Goal: Information Seeking & Learning: Learn about a topic

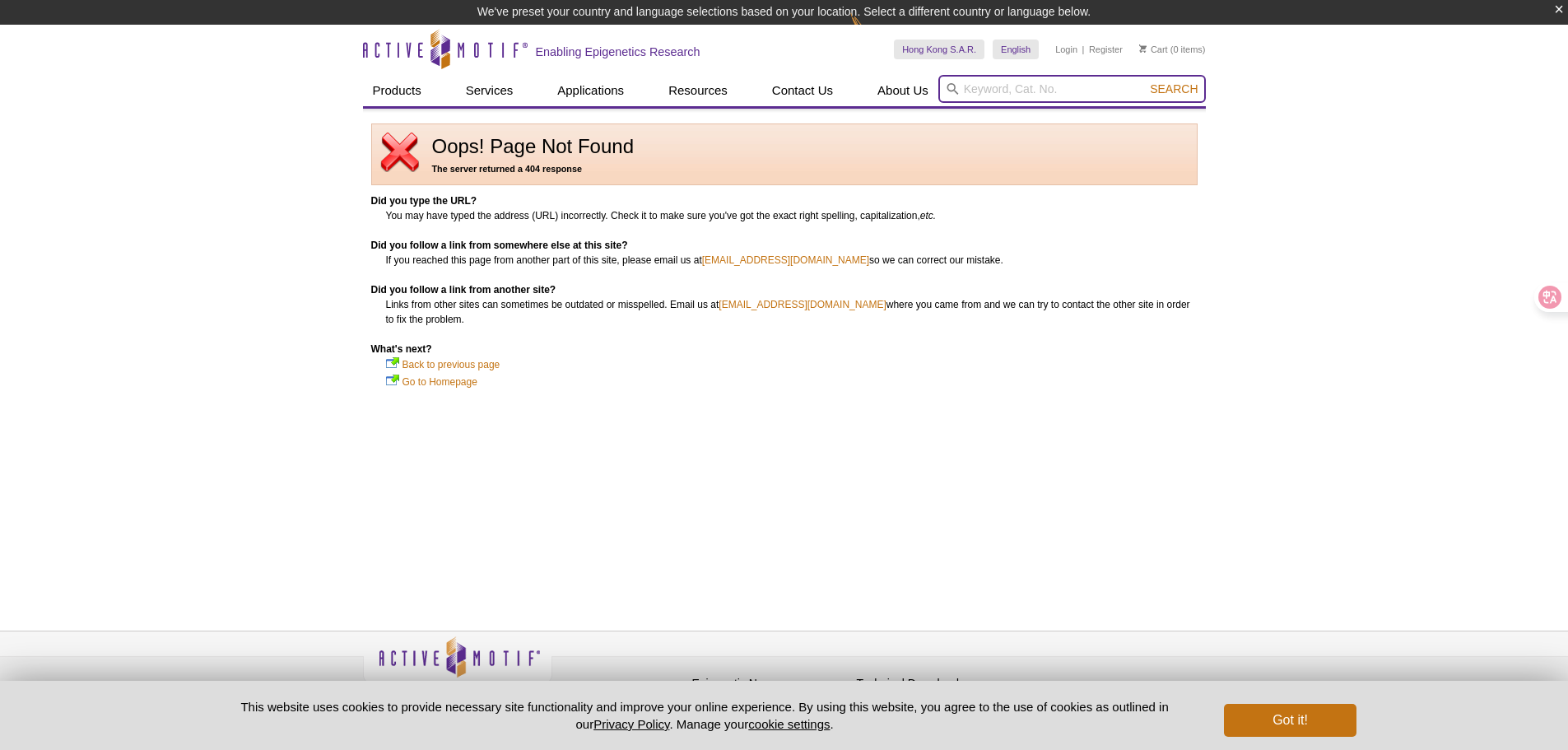
click at [991, 89] on input "search" at bounding box center [1072, 88] width 268 height 28
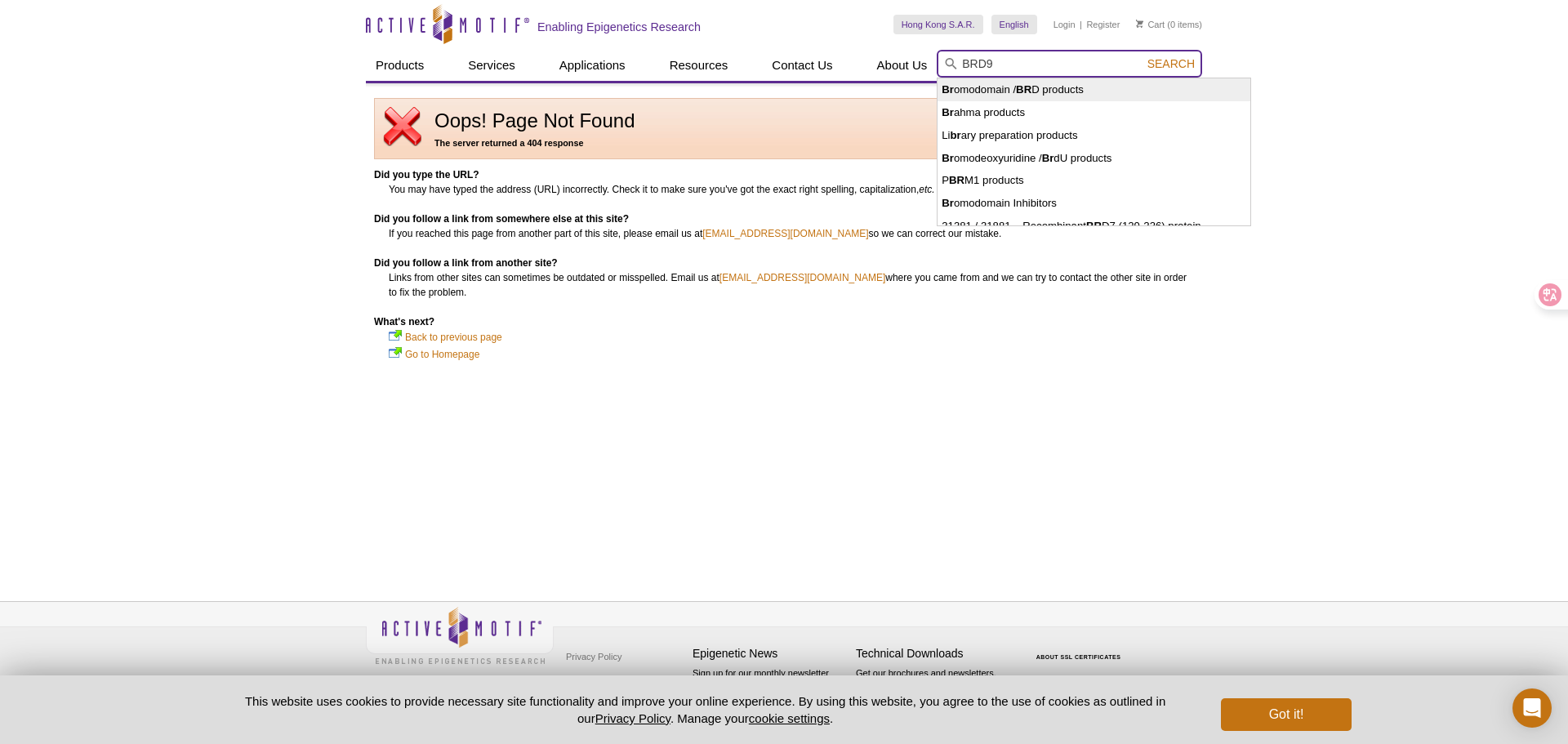
type input "Bromodomain / BRD products"
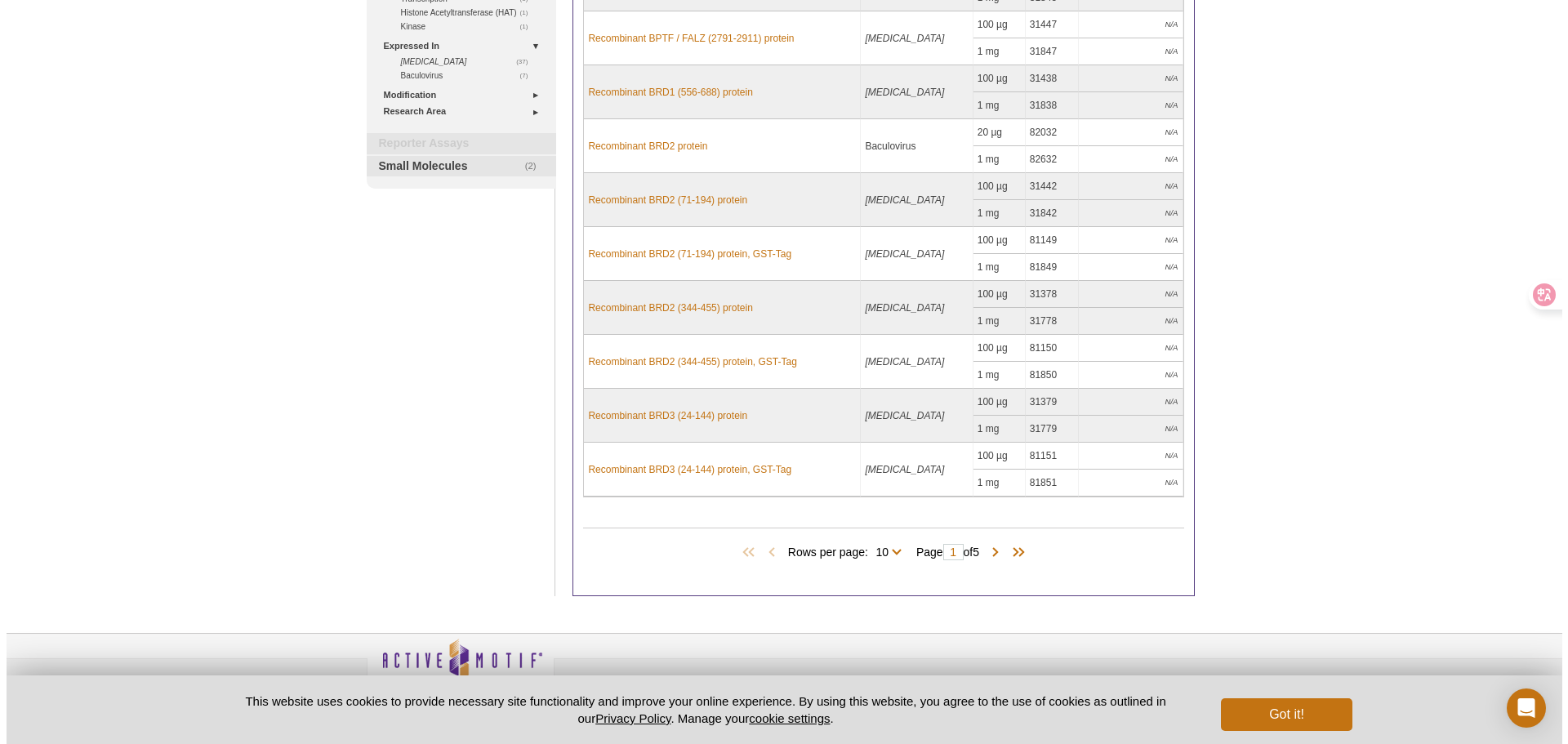
scroll to position [327, 0]
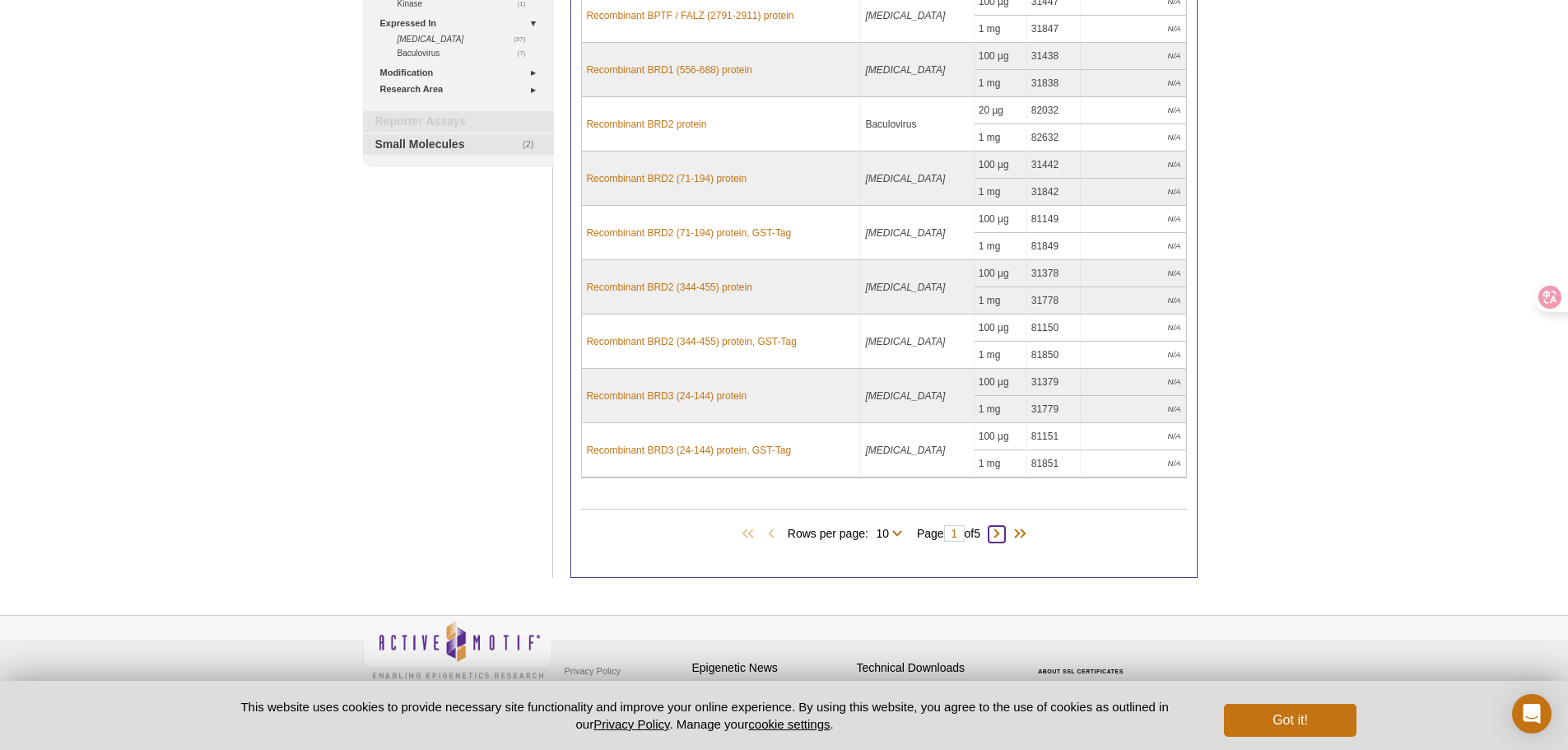
click at [999, 538] on span at bounding box center [996, 534] width 16 height 16
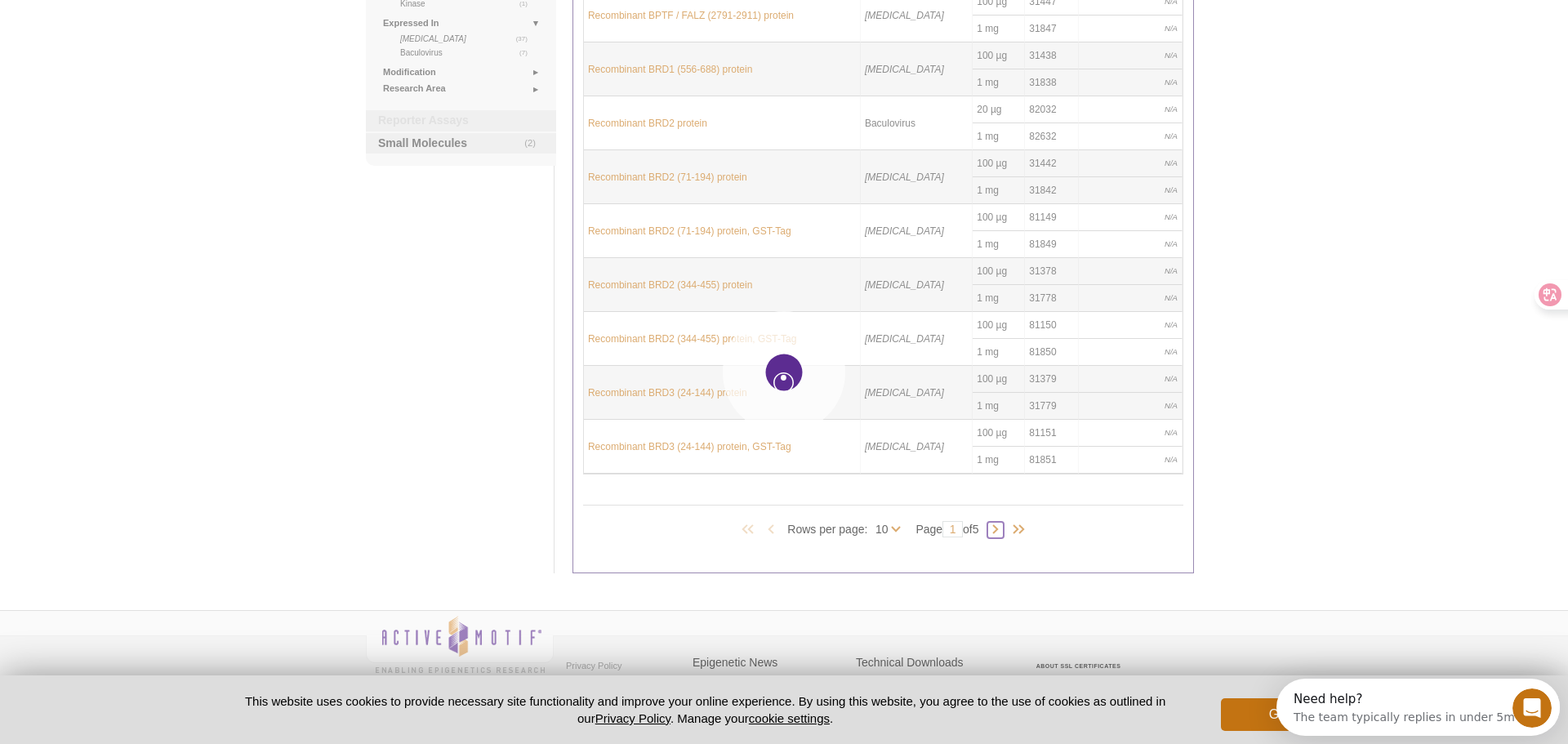
type input "2"
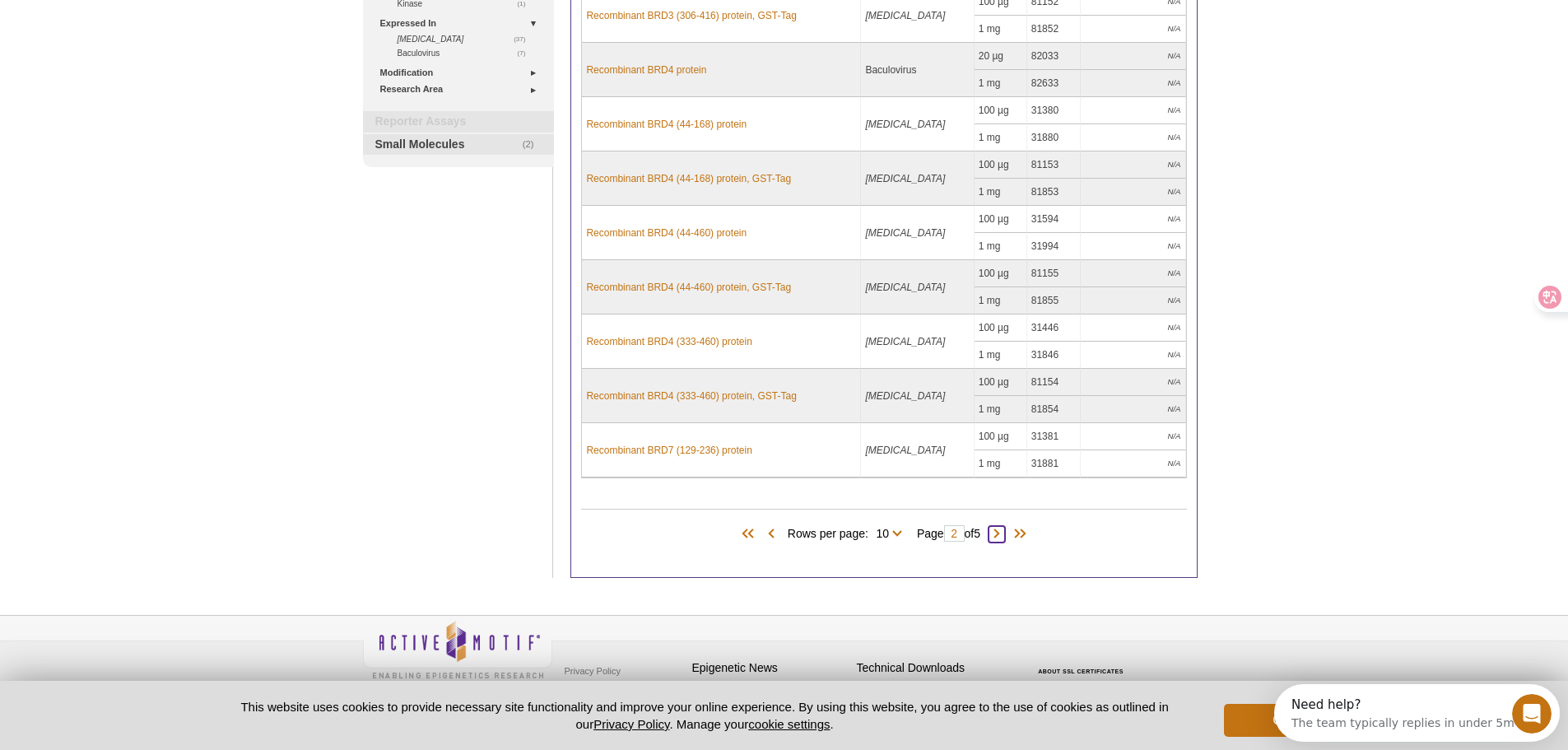
click at [999, 538] on span at bounding box center [996, 534] width 16 height 16
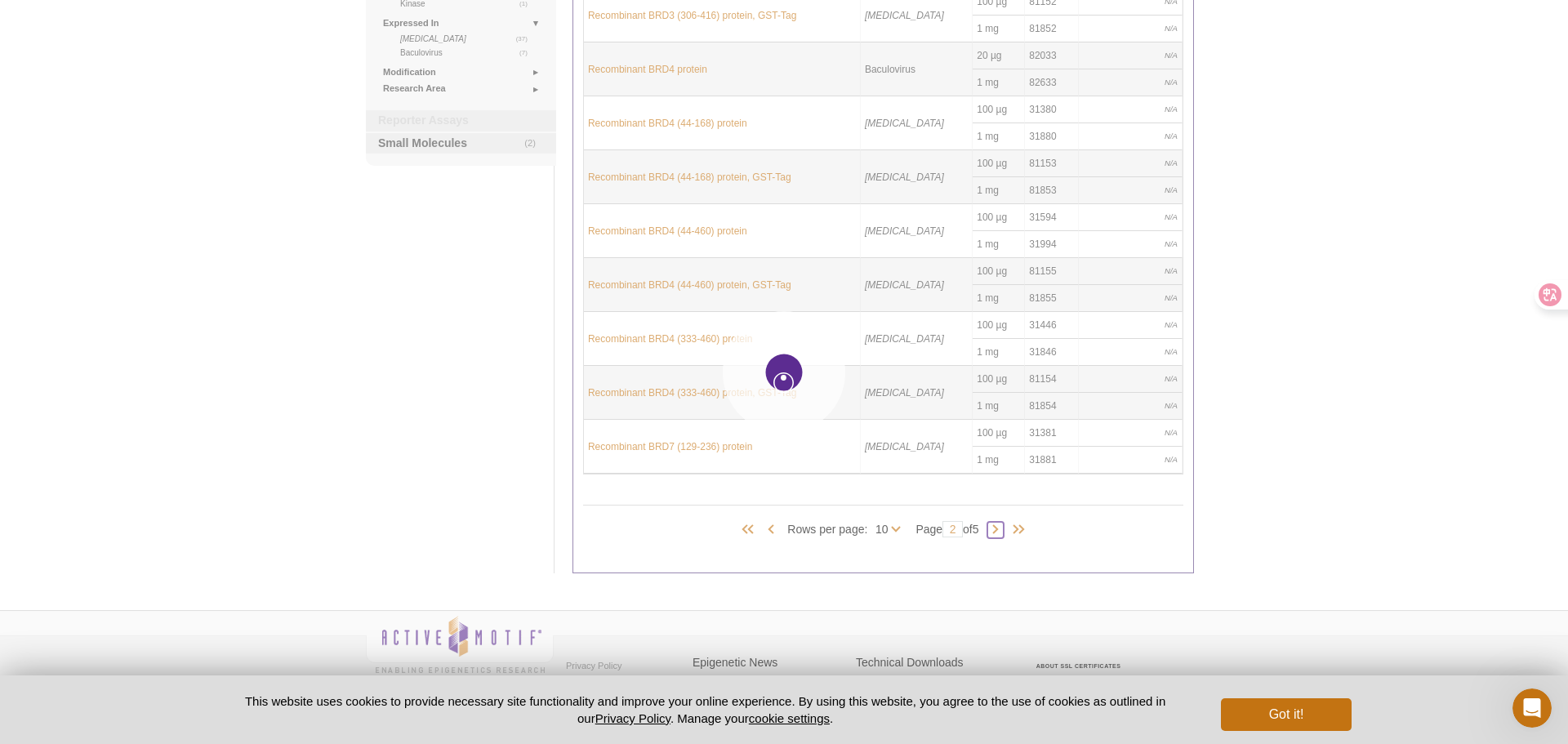
type input "3"
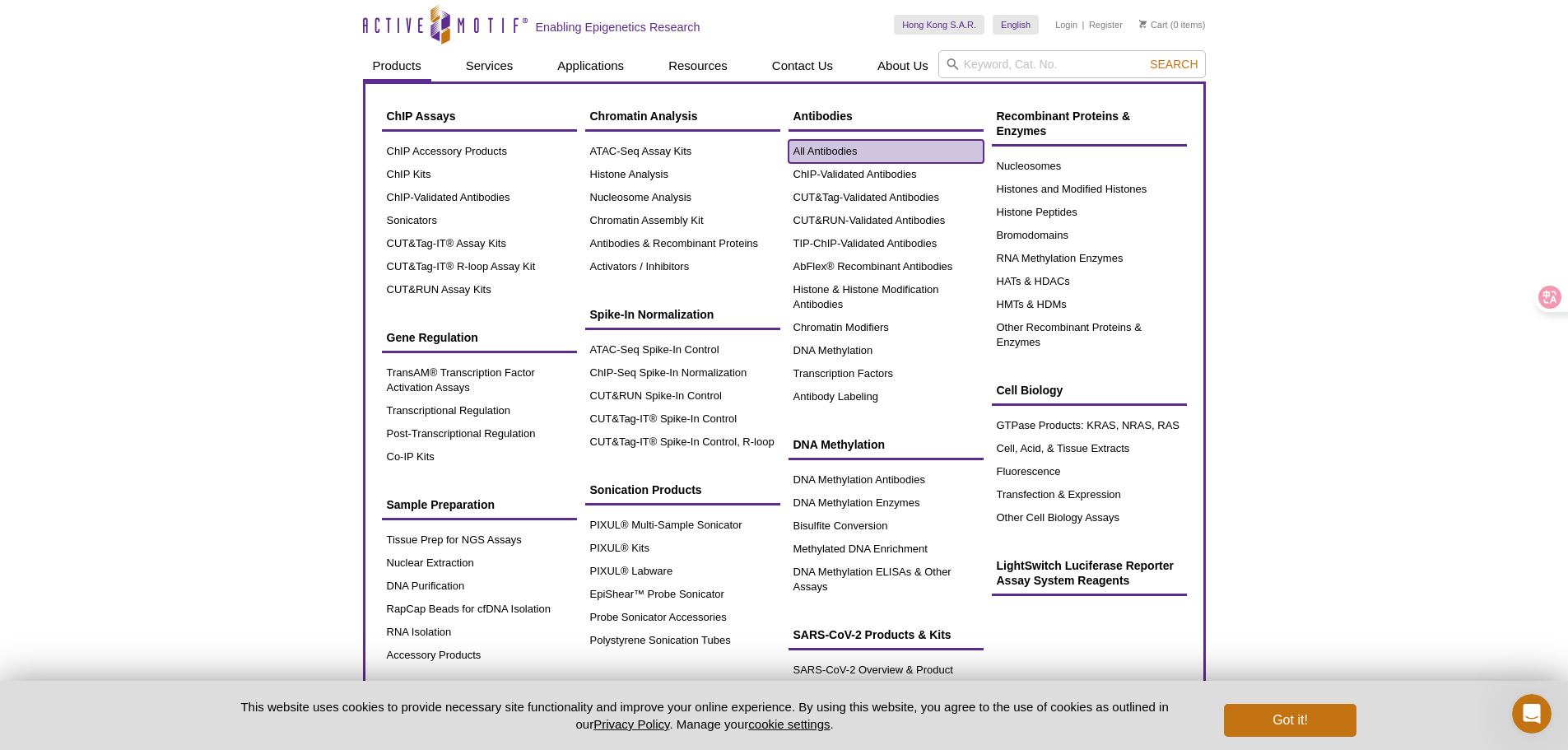
click at [837, 154] on link "All Antibodies" at bounding box center [885, 152] width 195 height 23
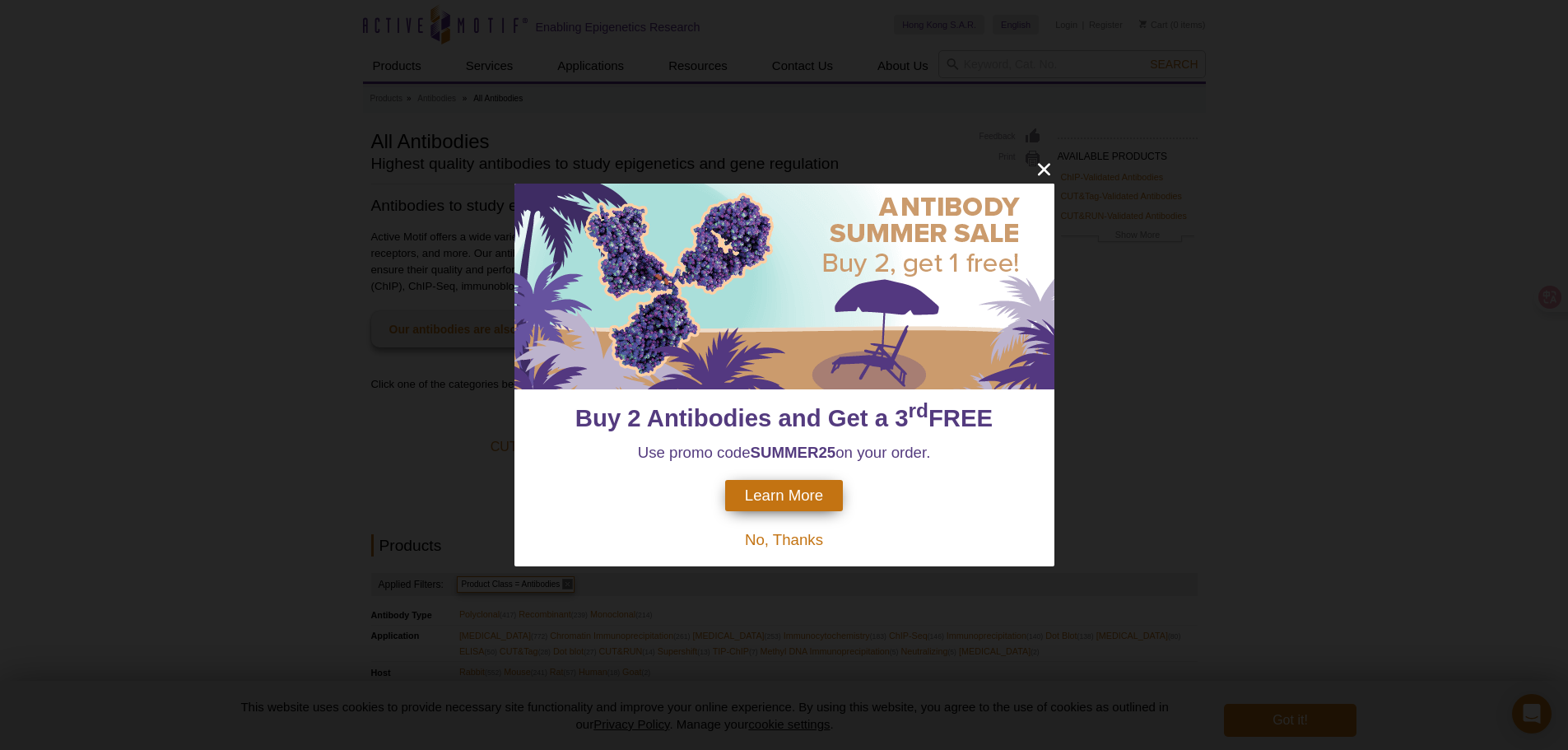
click at [783, 541] on span "No, Thanks" at bounding box center [784, 539] width 79 height 17
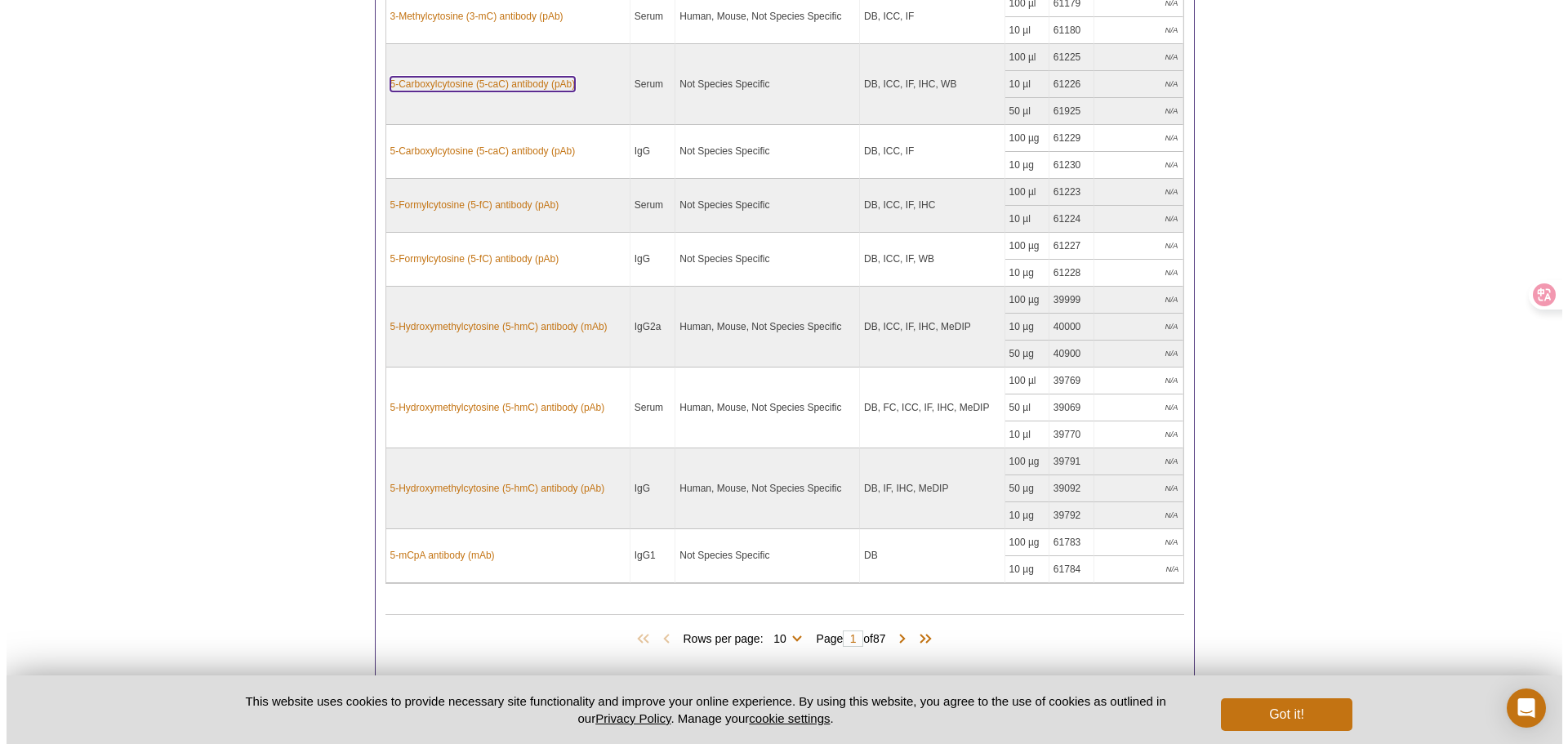
scroll to position [1128, 0]
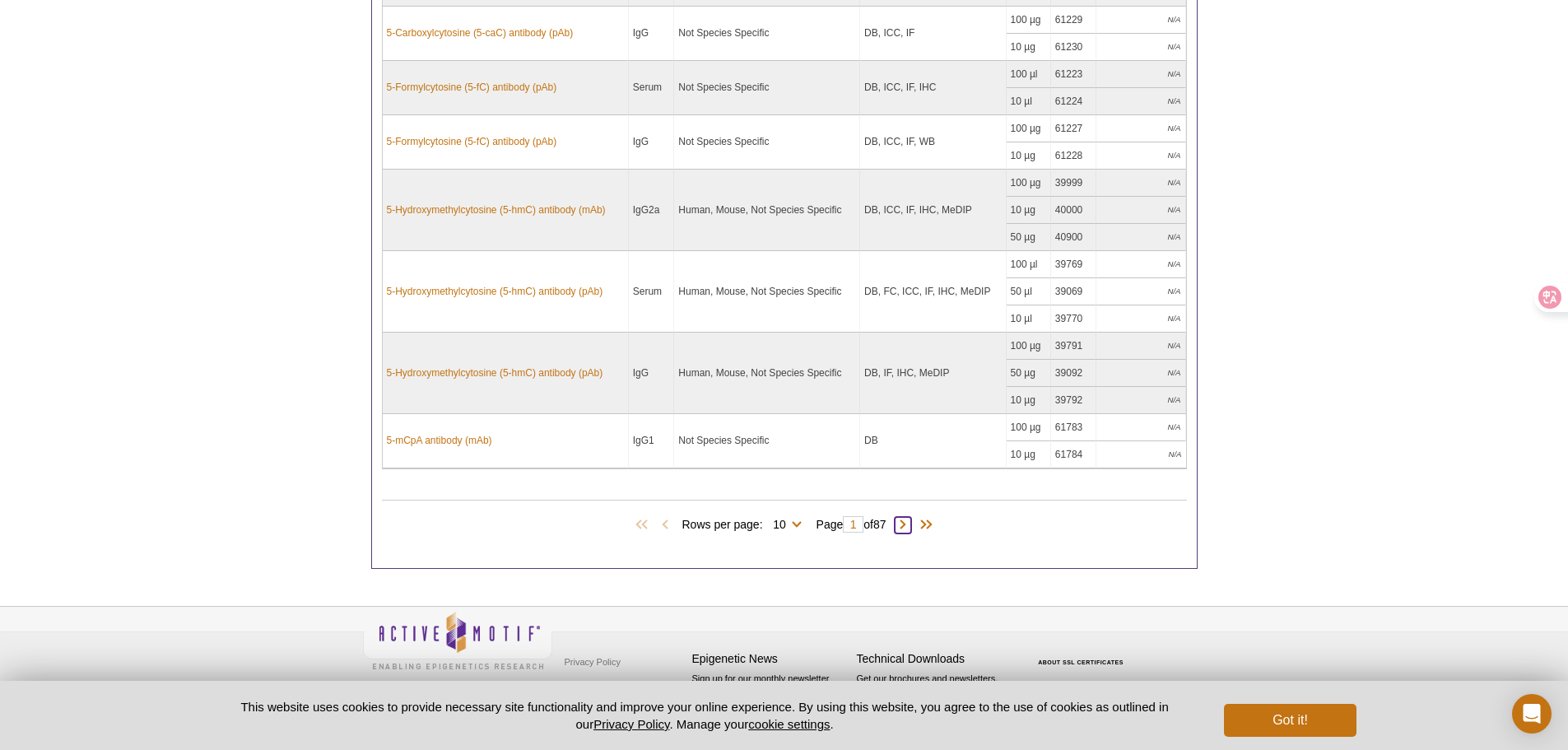
click at [906, 526] on span at bounding box center [902, 525] width 16 height 16
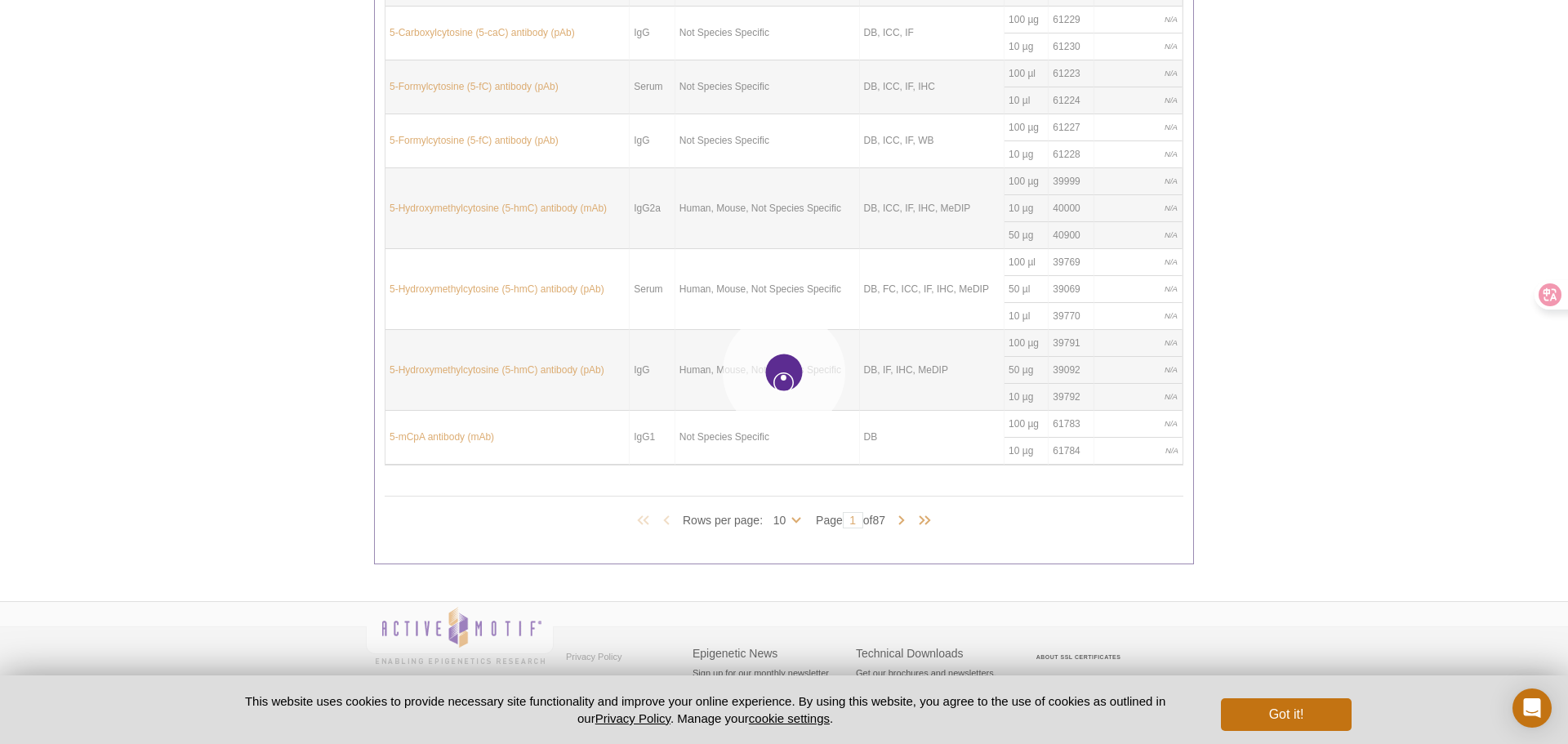
type input "2"
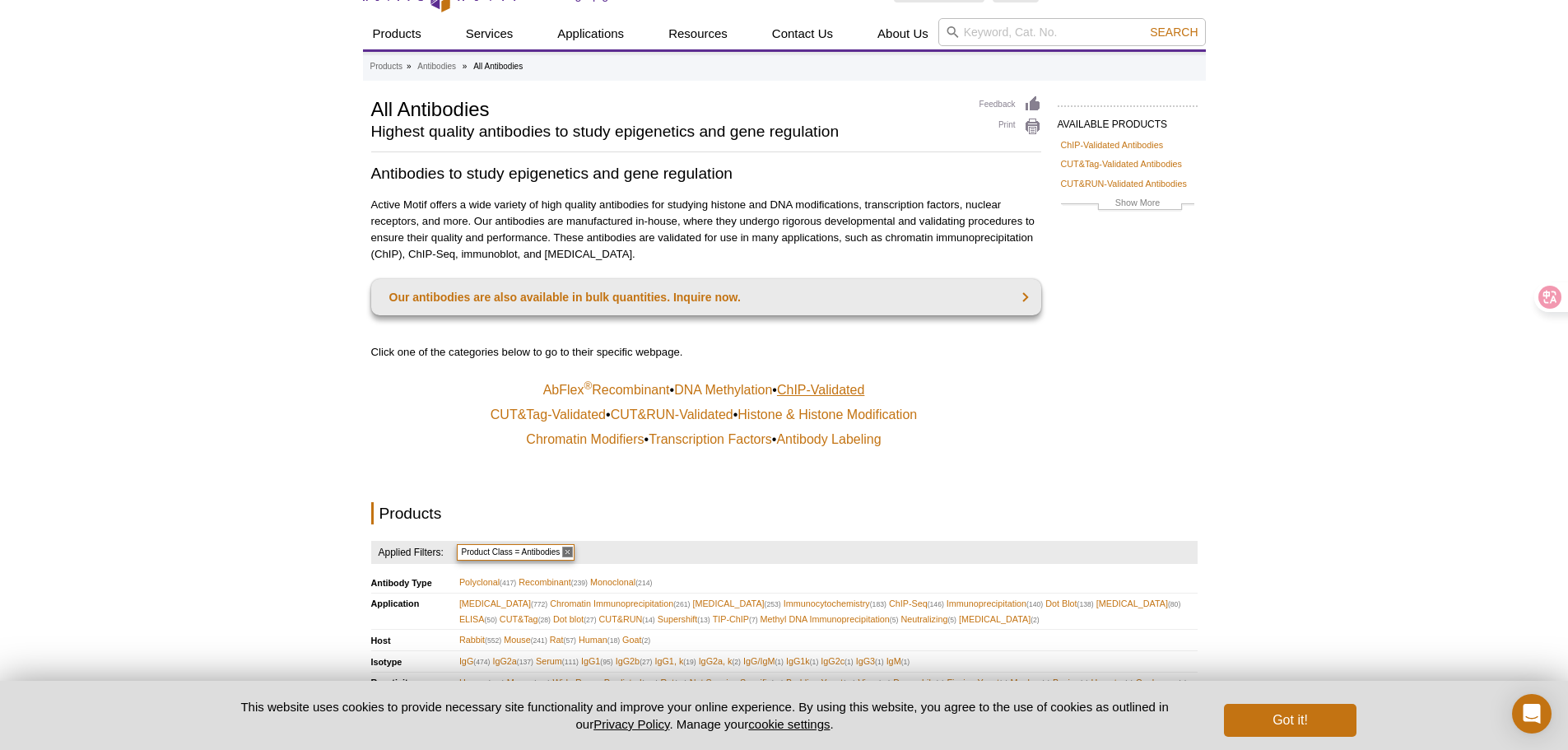
scroll to position [0, 0]
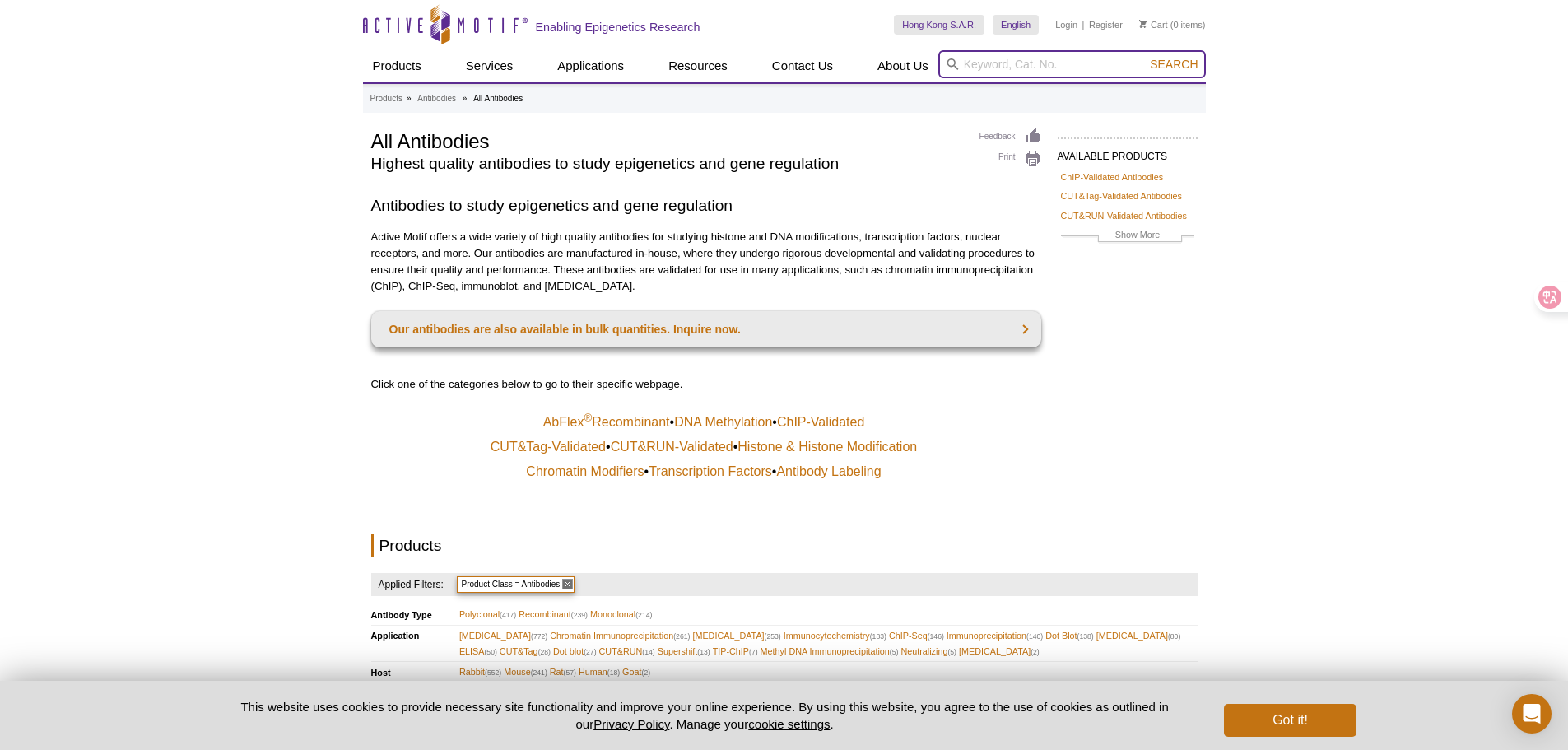
click at [994, 73] on input "search" at bounding box center [1072, 63] width 268 height 28
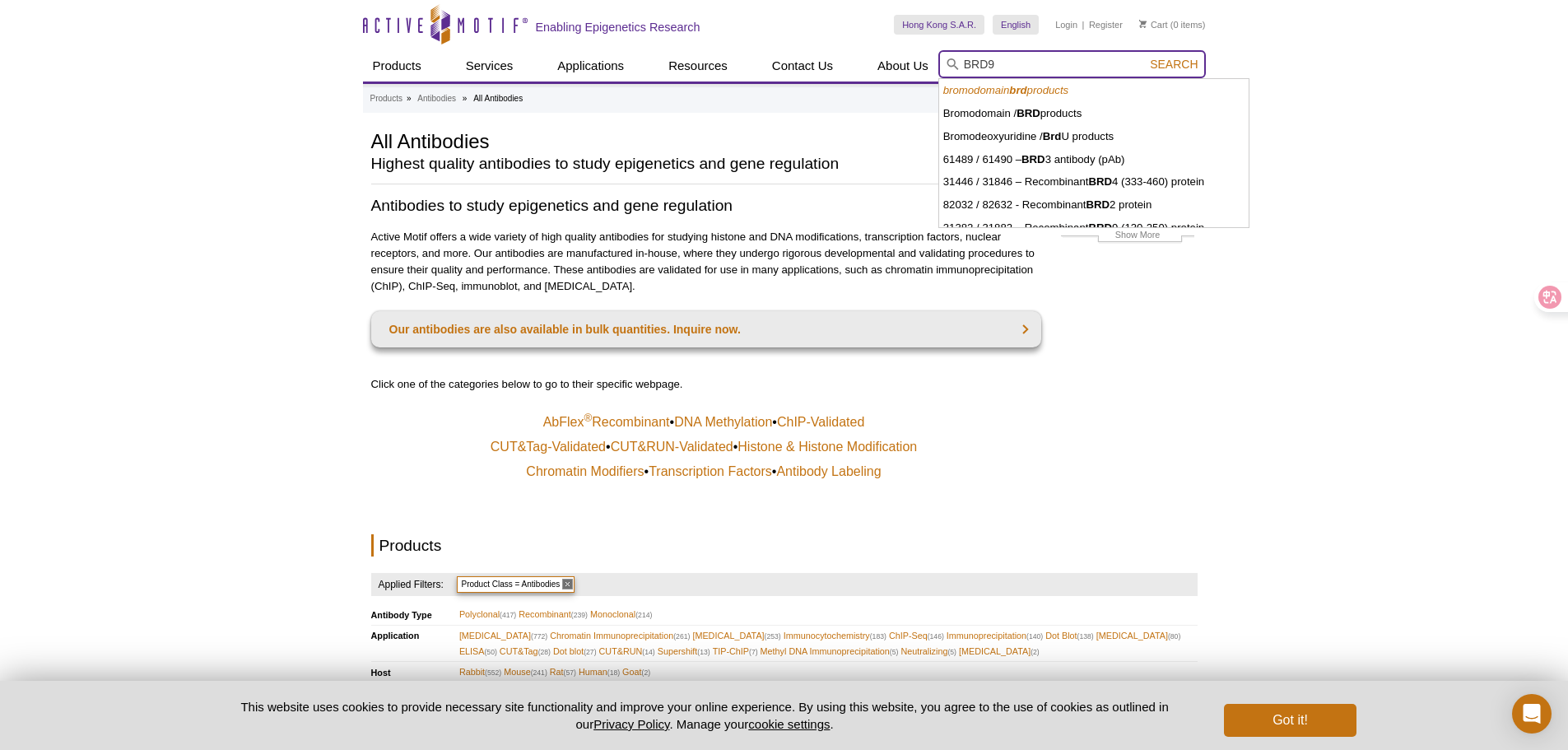
type input "BRD9"
click at [1174, 64] on span "Search" at bounding box center [1173, 64] width 47 height 13
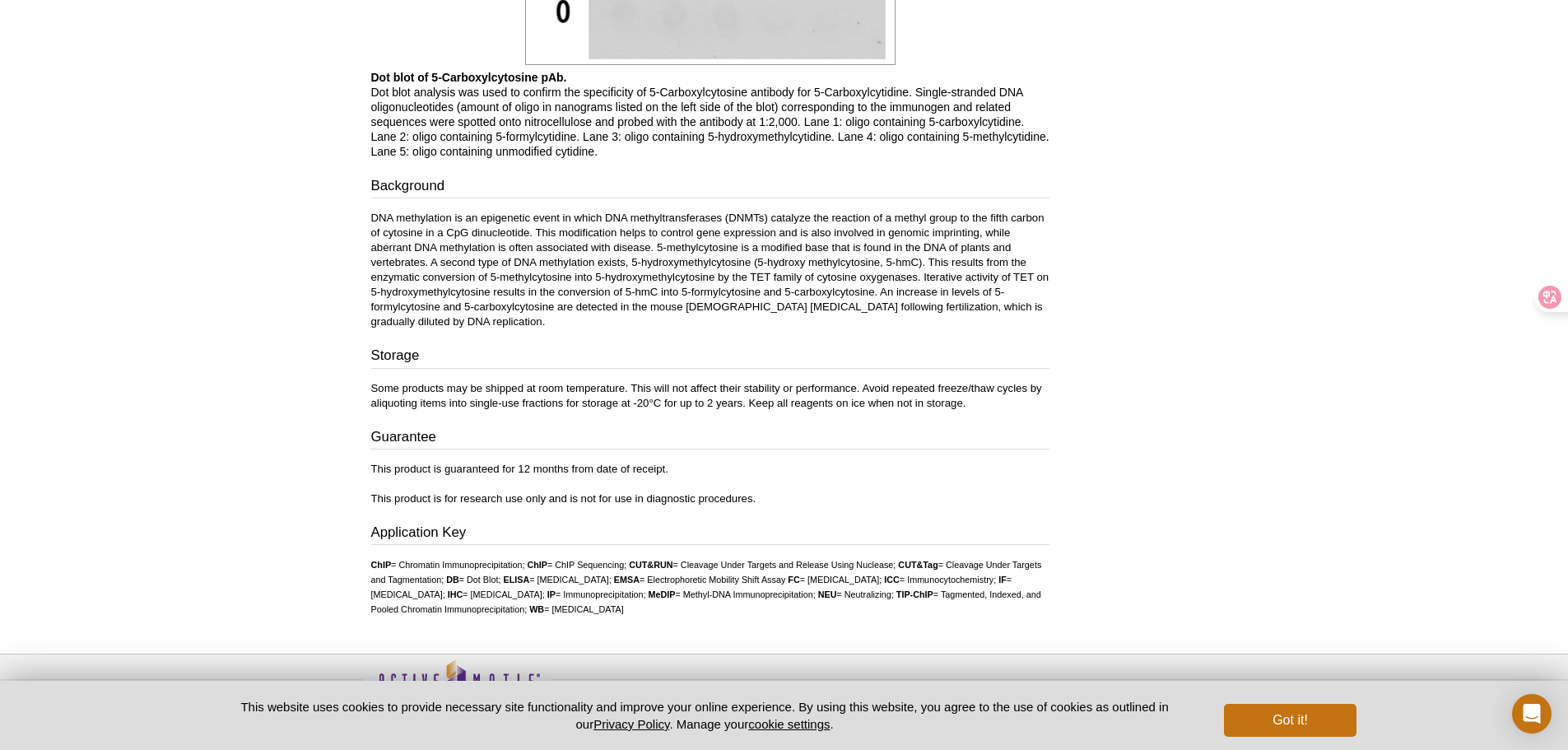
scroll to position [1560, 0]
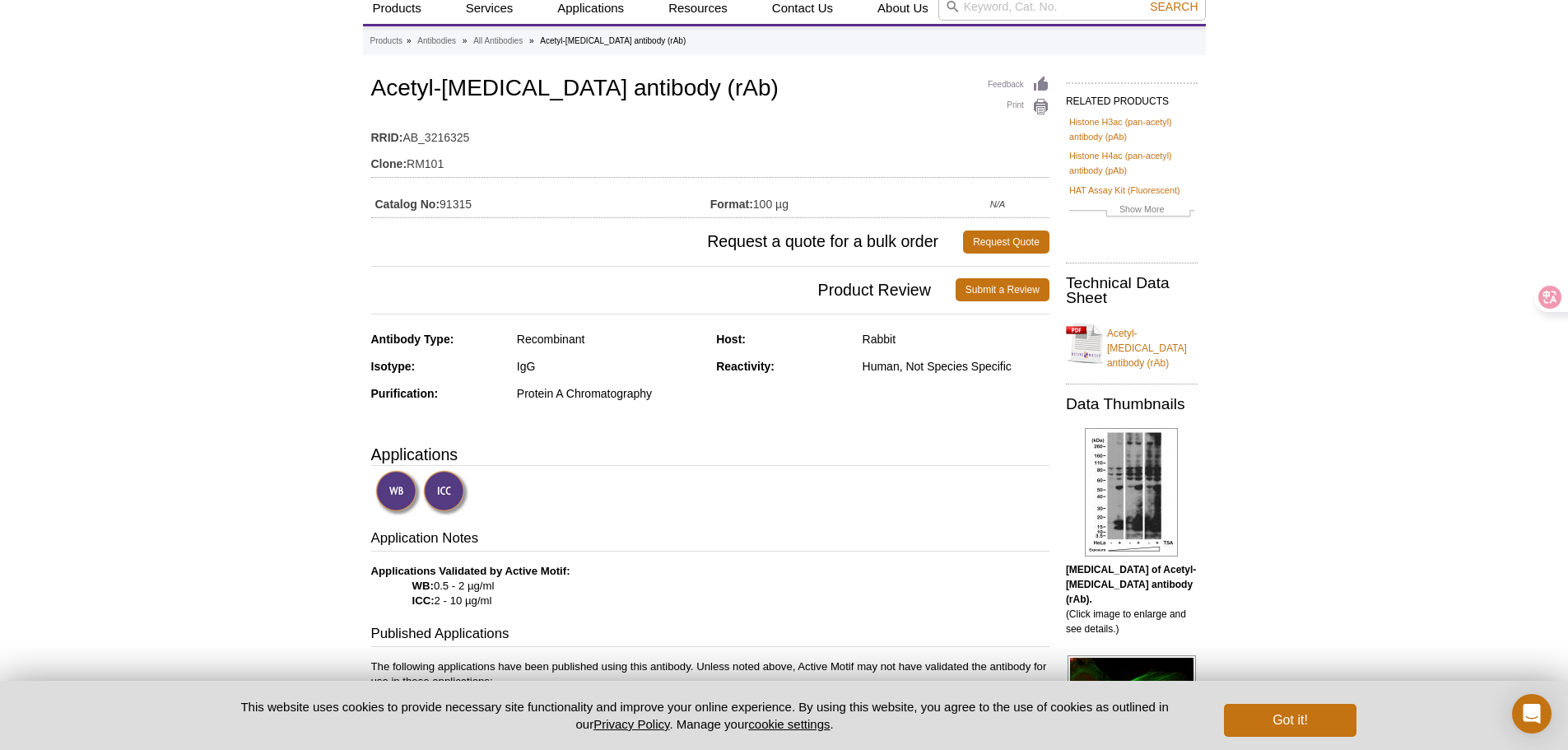
scroll to position [82, 0]
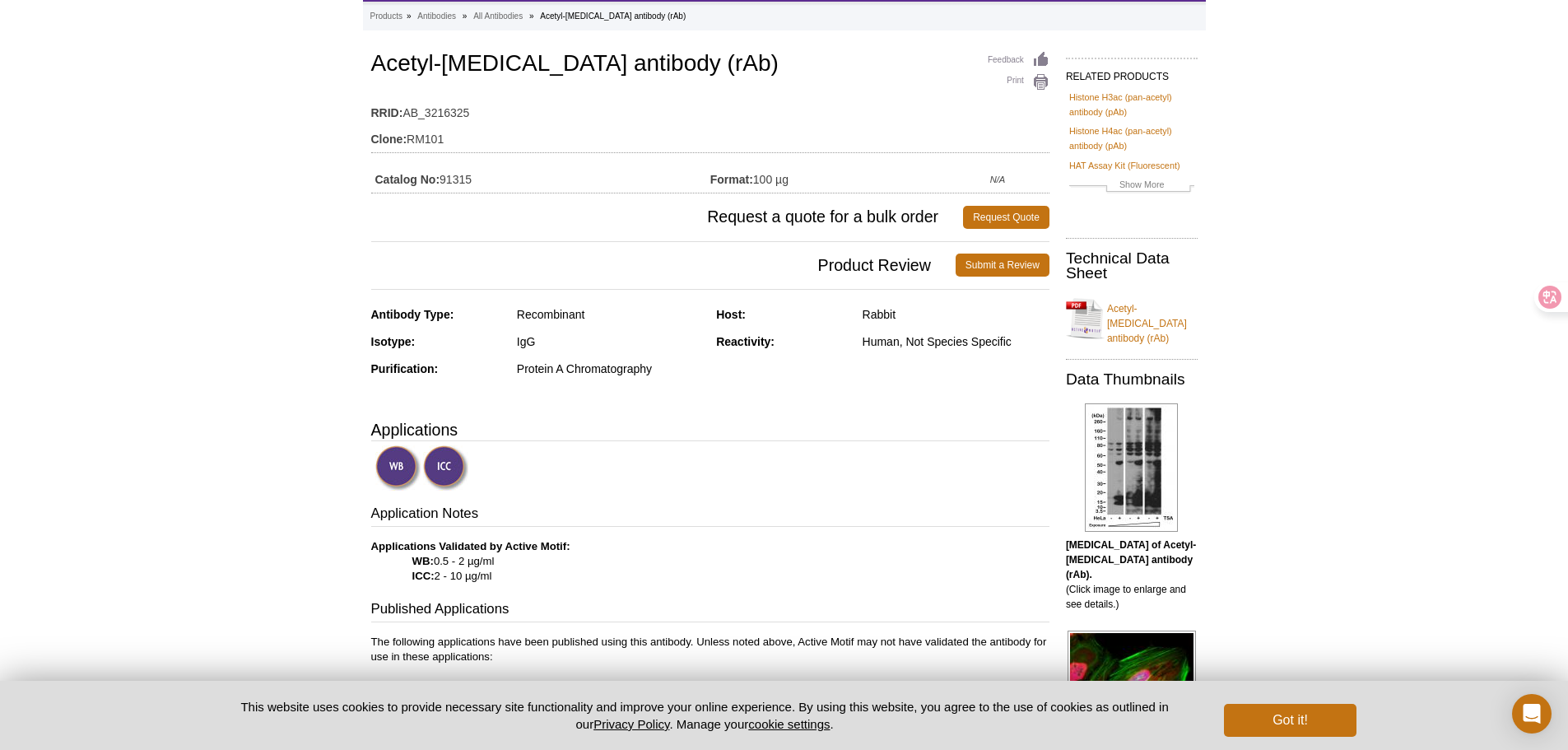
click at [560, 316] on div "Recombinant" at bounding box center [610, 314] width 187 height 15
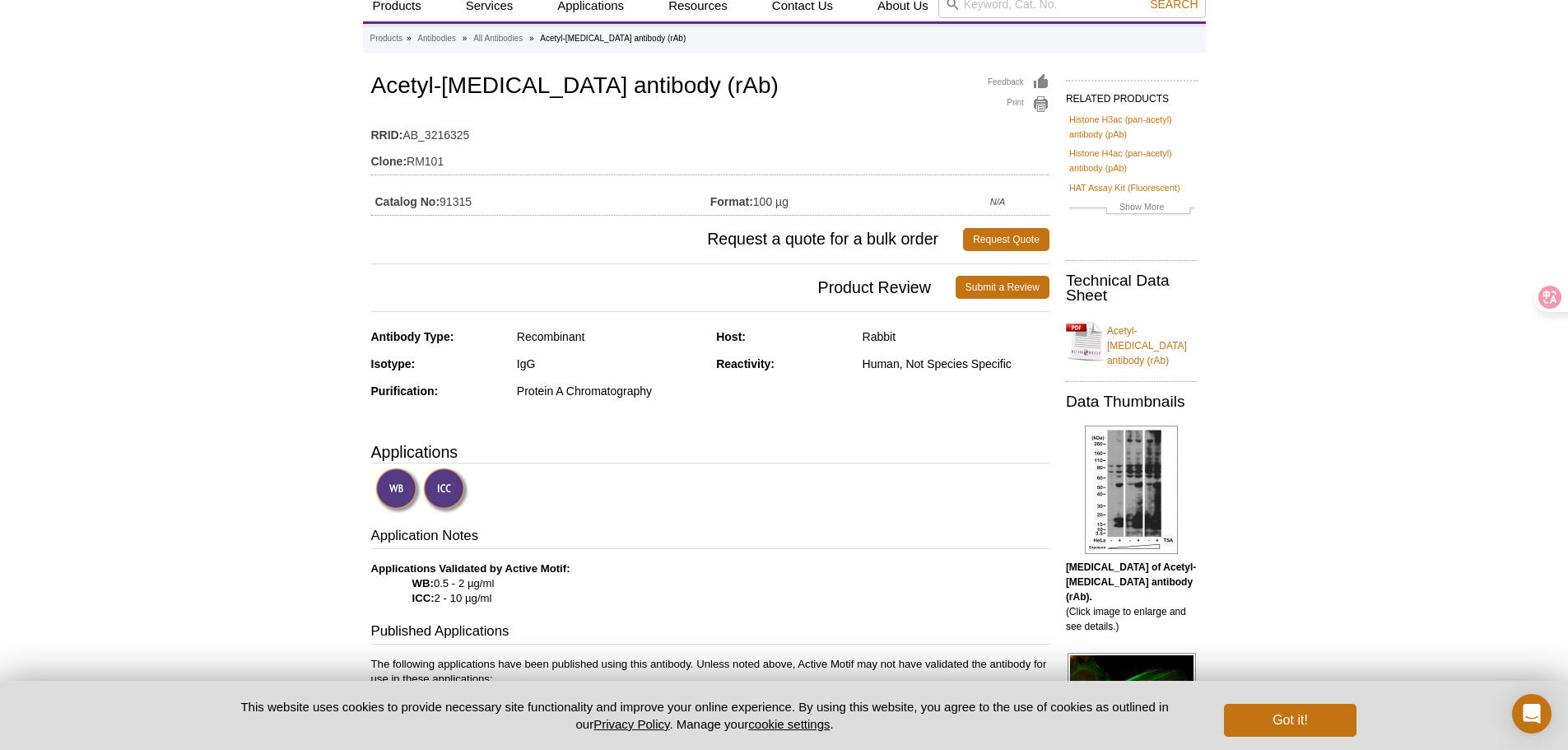
scroll to position [0, 0]
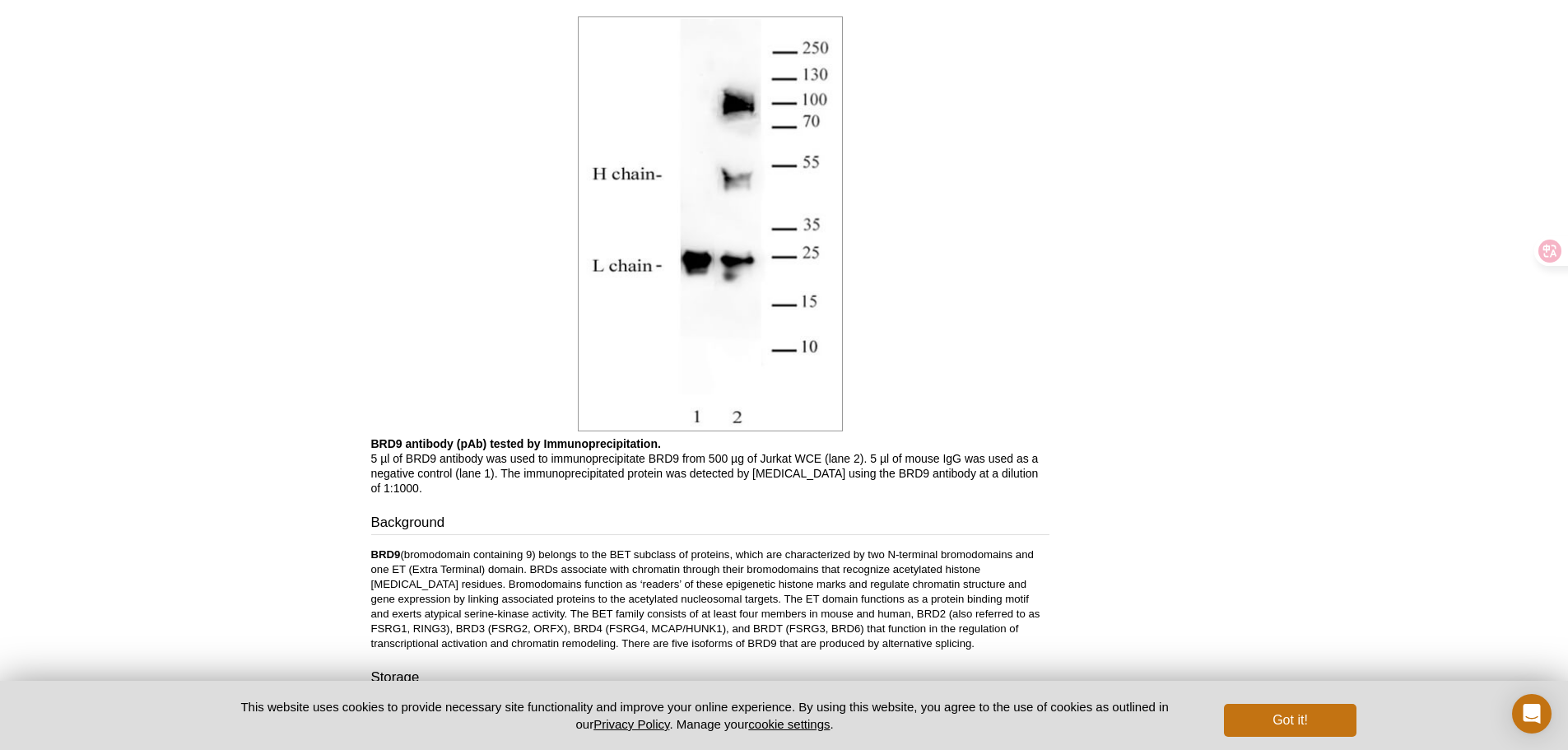
scroll to position [2250, 0]
